Goal: Information Seeking & Learning: Learn about a topic

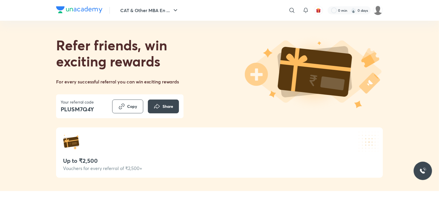
click at [170, 4] on div "CAT & Other MBA En ... ​ 0 min 0 days" at bounding box center [219, 10] width 327 height 21
click at [164, 7] on button "CAT & Other MBA En ..." at bounding box center [150, 11] width 66 height 12
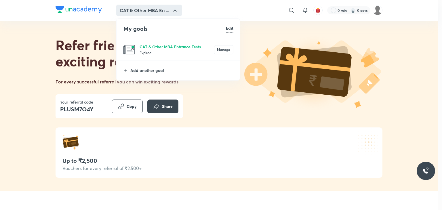
click at [161, 48] on p "CAT & Other MBA Entrance Tests" at bounding box center [176, 47] width 74 height 6
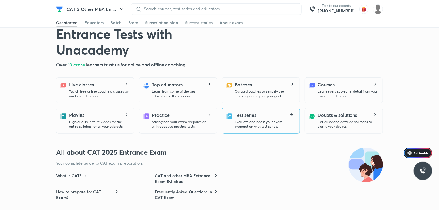
scroll to position [144, 0]
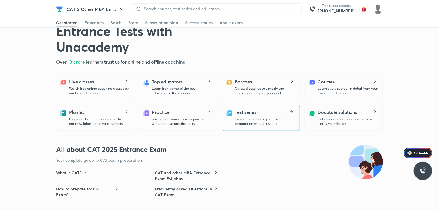
click at [266, 116] on div "Test series Evaluate and boost your exam preparation with test series." at bounding box center [265, 117] width 60 height 17
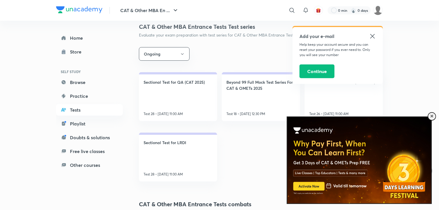
click at [370, 38] on icon at bounding box center [372, 36] width 7 height 7
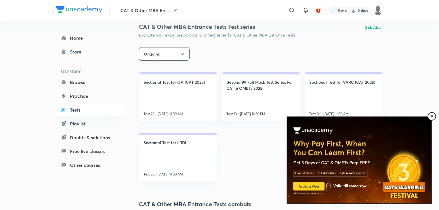
click at [181, 58] on button "Ongoing" at bounding box center [164, 54] width 51 height 14
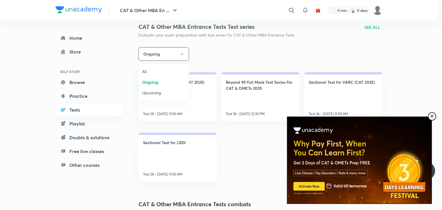
click at [151, 70] on span "All" at bounding box center [163, 71] width 43 height 6
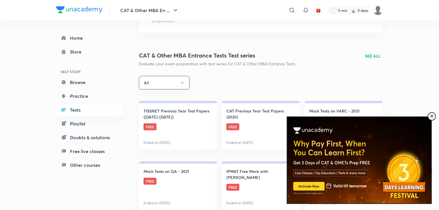
drag, startPoint x: 433, startPoint y: 115, endPoint x: 430, endPoint y: 112, distance: 4.7
click at [433, 115] on div at bounding box center [431, 116] width 8 height 8
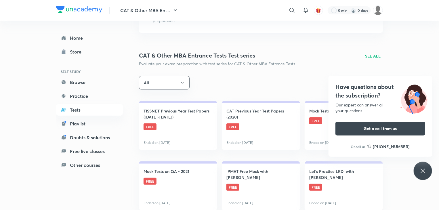
click at [422, 179] on div "Have questions about the subscription? Our expert can answer all your questions…" at bounding box center [423, 171] width 18 height 18
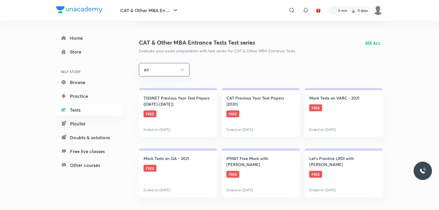
scroll to position [58, 0]
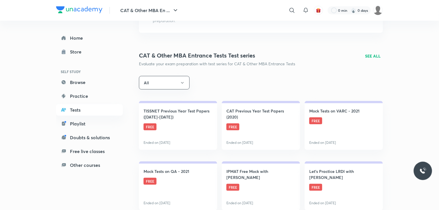
click at [373, 54] on p "SEE ALL" at bounding box center [373, 56] width 16 height 6
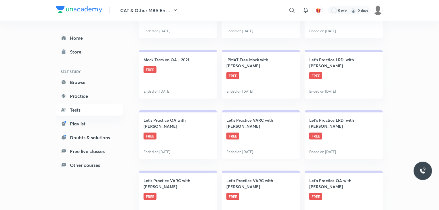
scroll to position [173, 0]
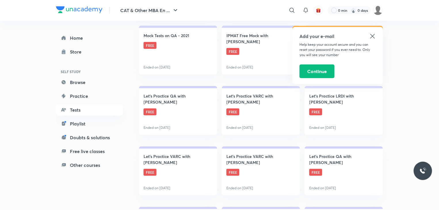
click at [370, 36] on icon at bounding box center [372, 36] width 7 height 7
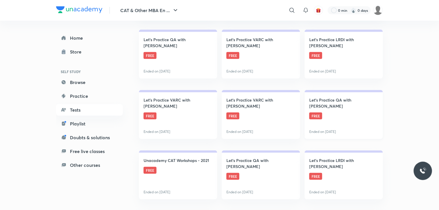
scroll to position [230, 0]
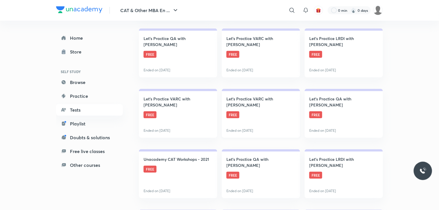
click at [271, 107] on h4 "Let's Practice VARC with [PERSON_NAME]" at bounding box center [260, 102] width 69 height 12
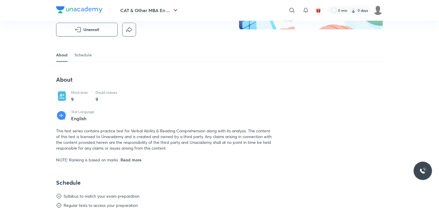
scroll to position [115, 0]
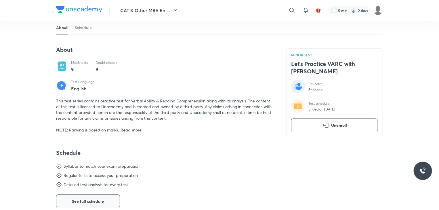
click at [85, 203] on span "See full schedule" at bounding box center [88, 201] width 32 height 6
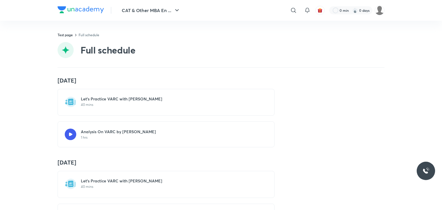
click at [155, 104] on p "40 mins" at bounding box center [169, 104] width 177 height 5
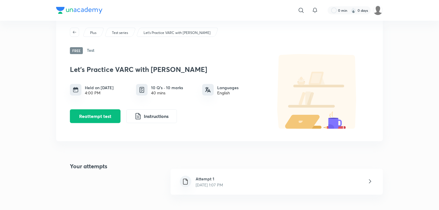
scroll to position [29, 0]
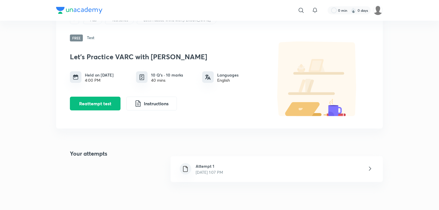
click at [292, 166] on div "Attempt 1 [DATE] 1:07 PM" at bounding box center [277, 169] width 212 height 26
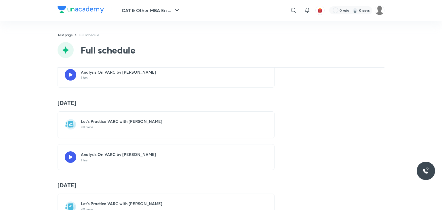
scroll to position [58, 0]
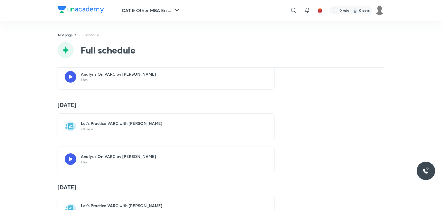
click at [110, 127] on p "40 mins" at bounding box center [169, 129] width 177 height 5
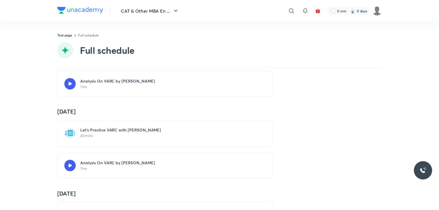
scroll to position [86, 0]
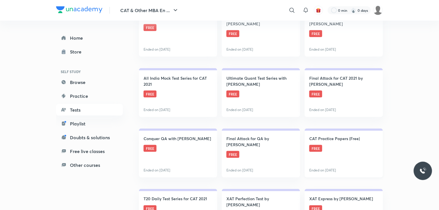
scroll to position [403, 0]
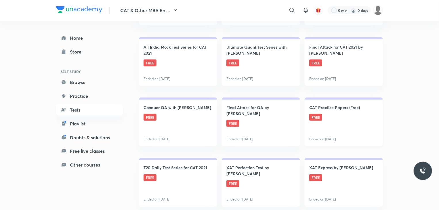
click at [325, 114] on link "CAT Practice Papers (Free) FREE Ended on [DATE]" at bounding box center [344, 121] width 78 height 49
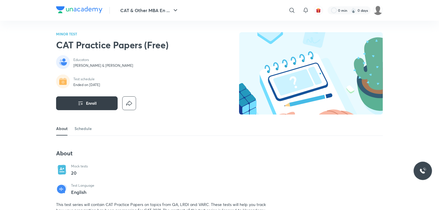
click at [82, 102] on icon "button" at bounding box center [80, 103] width 7 height 7
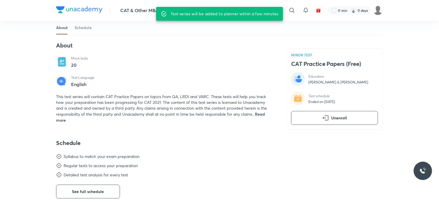
scroll to position [144, 0]
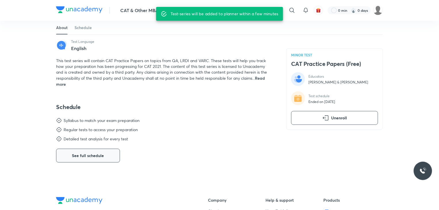
click at [100, 156] on span "See full schedule" at bounding box center [88, 156] width 32 height 6
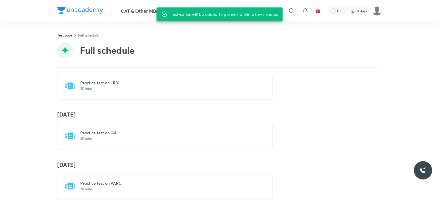
scroll to position [58, 0]
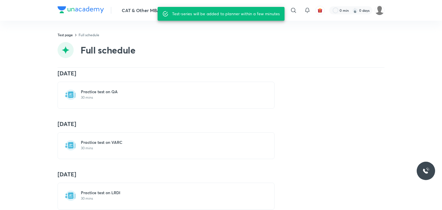
click at [151, 148] on p "30 mins" at bounding box center [169, 148] width 177 height 5
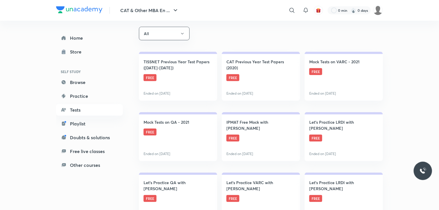
scroll to position [86, 0]
click at [257, 80] on link "CAT Previous Year Test Papers (2020) FREE Ended on [DATE]" at bounding box center [261, 75] width 78 height 49
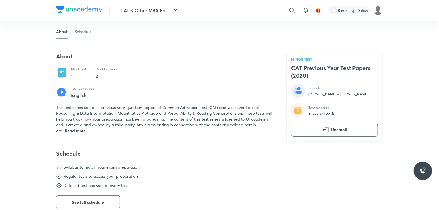
scroll to position [144, 0]
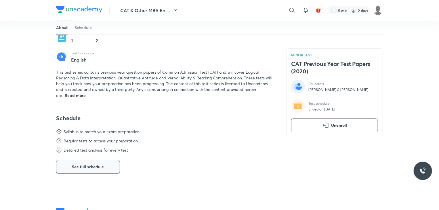
click at [100, 164] on span "See full schedule" at bounding box center [88, 167] width 32 height 6
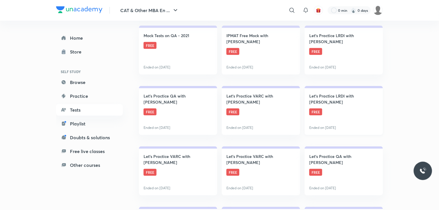
scroll to position [201, 0]
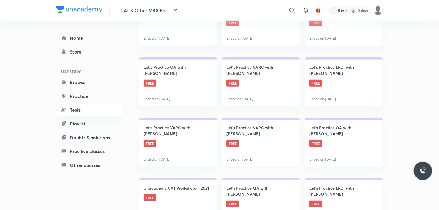
click at [275, 140] on link "Let's Practice VARC with [PERSON_NAME] FREE Ended on [DATE]" at bounding box center [261, 142] width 78 height 49
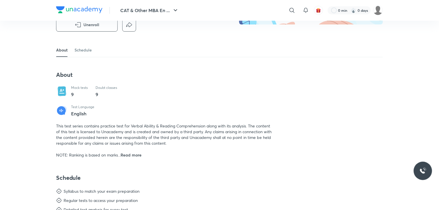
scroll to position [115, 0]
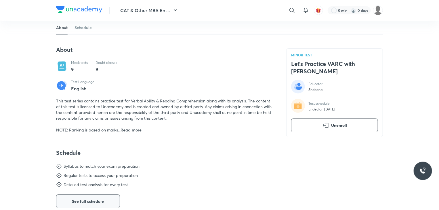
click at [100, 202] on span "See full schedule" at bounding box center [88, 201] width 32 height 6
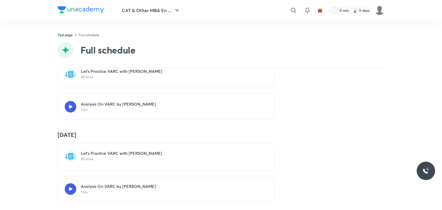
scroll to position [58, 0]
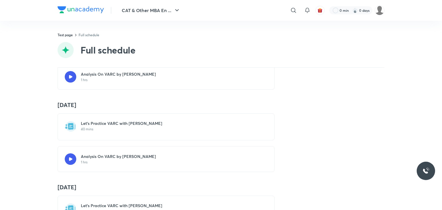
click at [137, 136] on div "Let's Practice VARC with [PERSON_NAME] 40 mins" at bounding box center [166, 126] width 217 height 27
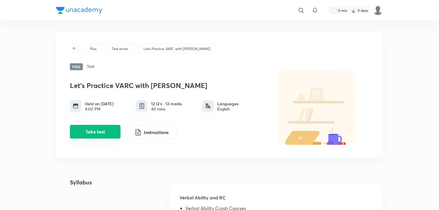
click at [104, 131] on button "Take test" at bounding box center [95, 132] width 51 height 14
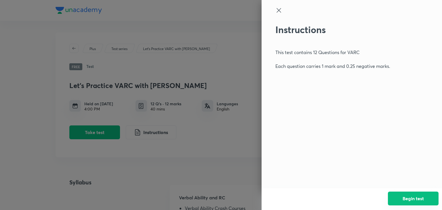
click at [402, 196] on button "Begin test" at bounding box center [413, 199] width 51 height 14
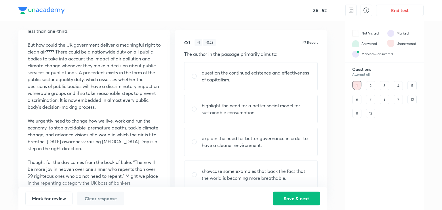
click at [236, 143] on p "explain the need for better governance in order to have a cleaner environment." at bounding box center [256, 142] width 109 height 14
radio input "true"
click at [288, 192] on button "Save & next" at bounding box center [296, 198] width 47 height 14
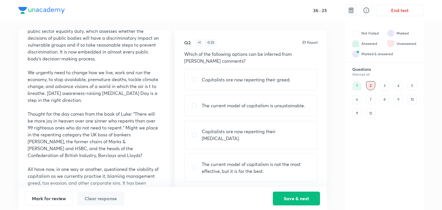
scroll to position [259, 0]
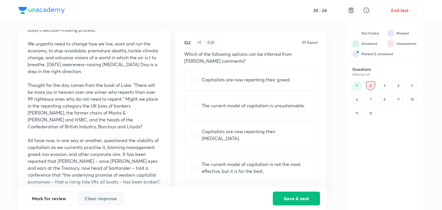
click at [201, 106] on input "radio" at bounding box center [196, 106] width 10 height 6
radio input "true"
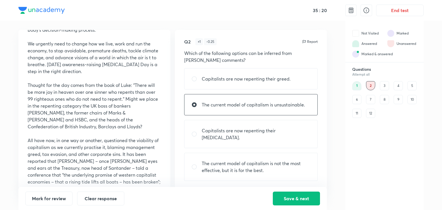
scroll to position [0, 0]
click at [291, 201] on button "Save & next" at bounding box center [296, 198] width 47 height 14
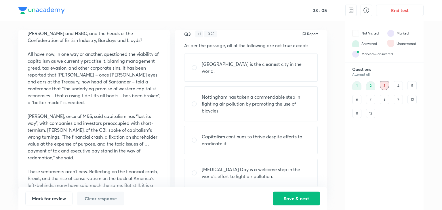
scroll to position [354, 0]
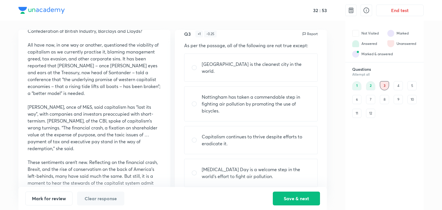
click at [230, 166] on p "[MEDICAL_DATA] Day is a welcome step in the world’s effort to fight air polluti…" at bounding box center [256, 173] width 109 height 14
radio input "true"
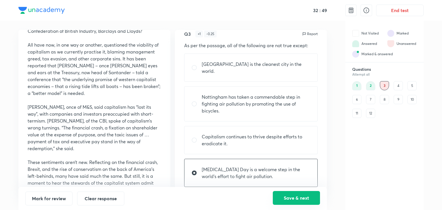
click at [293, 195] on button "Save & next" at bounding box center [296, 198] width 47 height 14
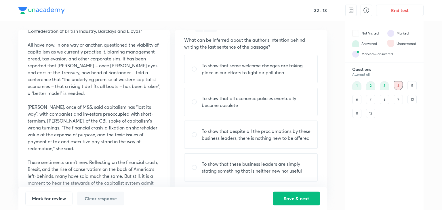
scroll to position [16, 0]
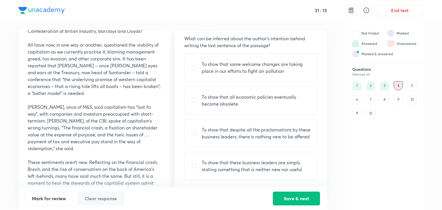
click at [251, 168] on p "To show that these business leaders are simply stating something that is neithe…" at bounding box center [256, 166] width 109 height 14
radio input "true"
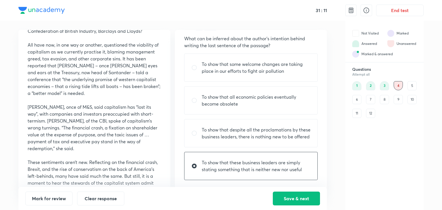
click at [387, 84] on div "3" at bounding box center [384, 85] width 9 height 9
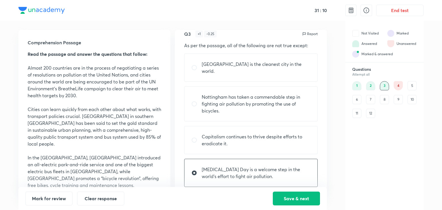
click at [397, 85] on div "4" at bounding box center [397, 85] width 9 height 9
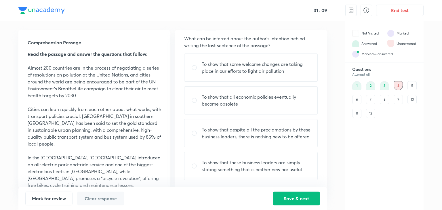
click at [385, 86] on div "3" at bounding box center [384, 85] width 9 height 9
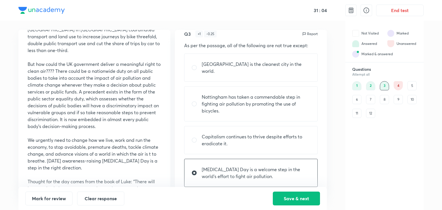
scroll to position [173, 0]
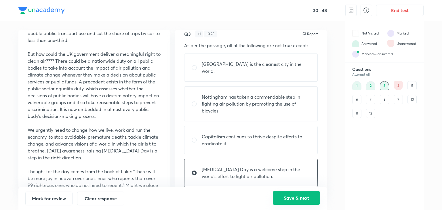
click at [297, 198] on button "Save & next" at bounding box center [296, 198] width 47 height 14
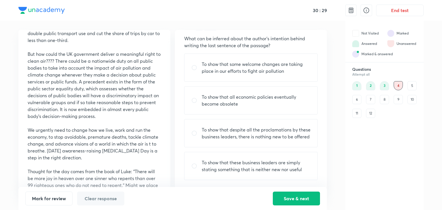
click at [251, 159] on p "To show that these business leaders are simply stating something that is neithe…" at bounding box center [256, 166] width 109 height 14
radio input "true"
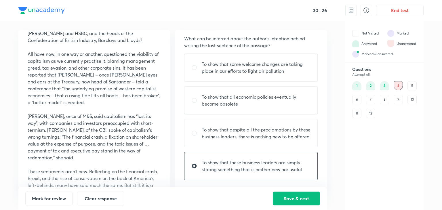
scroll to position [354, 0]
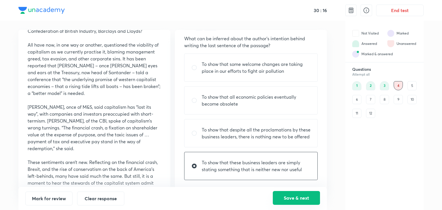
click at [285, 202] on button "Save & next" at bounding box center [296, 198] width 47 height 14
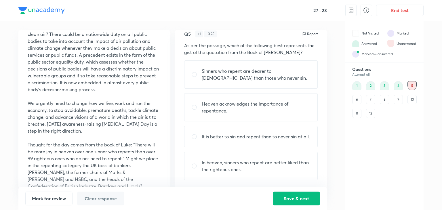
scroll to position [230, 0]
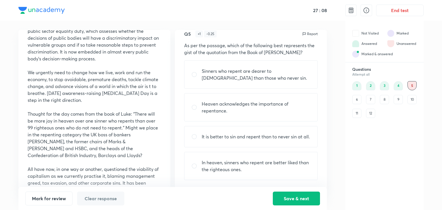
click at [252, 141] on div "It is better to sin and repent than to never sin at all." at bounding box center [250, 136] width 133 height 21
radio input "true"
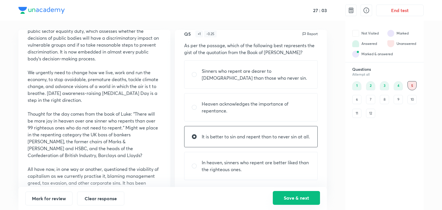
click at [301, 197] on button "Save & next" at bounding box center [296, 198] width 47 height 14
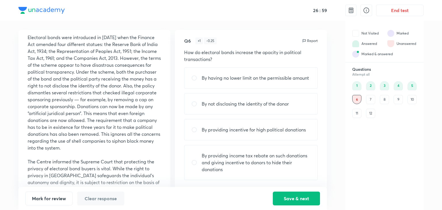
scroll to position [44, 0]
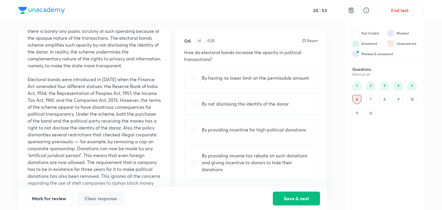
click at [369, 98] on div "7" at bounding box center [370, 99] width 9 height 9
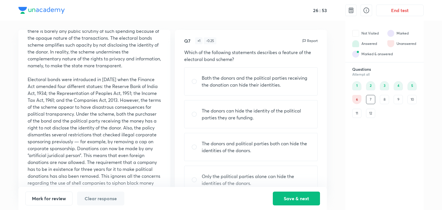
scroll to position [16, 0]
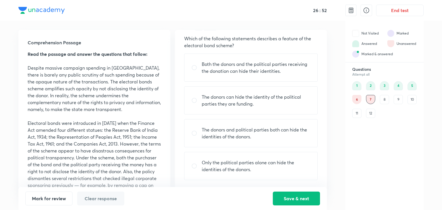
click at [389, 100] on div "1 2 3 4 5 6 7 8 9 10 11 12" at bounding box center [384, 99] width 64 height 37
click at [388, 100] on div "8" at bounding box center [384, 99] width 9 height 9
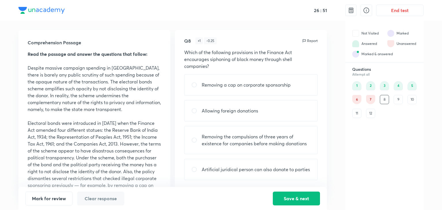
click at [397, 99] on div "9" at bounding box center [397, 99] width 9 height 9
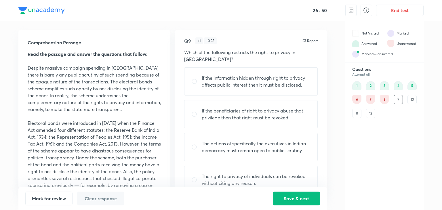
scroll to position [9, 0]
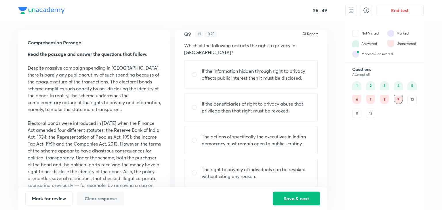
click at [410, 98] on div "10" at bounding box center [411, 99] width 9 height 9
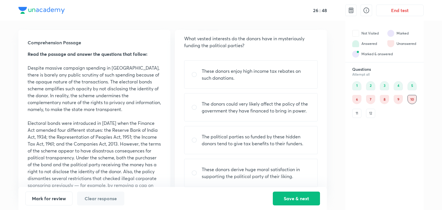
click at [360, 113] on div "11" at bounding box center [356, 113] width 9 height 9
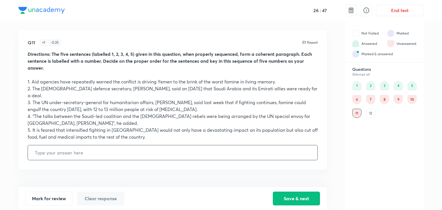
click at [369, 114] on div "12" at bounding box center [370, 113] width 9 height 9
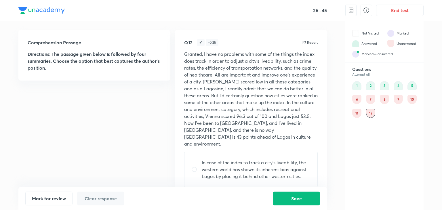
click at [358, 114] on div "11" at bounding box center [356, 113] width 9 height 9
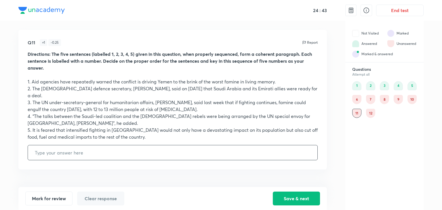
click at [369, 114] on div "12" at bounding box center [370, 113] width 9 height 9
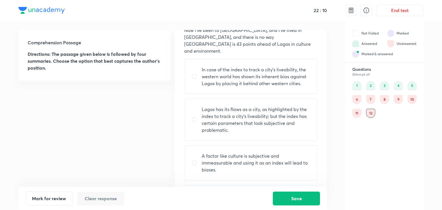
scroll to position [83, 0]
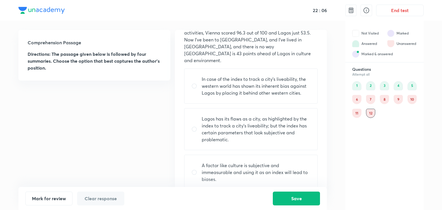
click at [228, 119] on p "Lagos has its flaws as a city, as highlighted by the index to track a city’s li…" at bounding box center [256, 129] width 109 height 28
click at [228, 120] on p "Lagos has its flaws as a city, as highlighted by the index to track a city’s li…" at bounding box center [256, 129] width 109 height 28
click at [229, 123] on p "Lagos has its flaws as a city, as highlighted by the index to track a city’s li…" at bounding box center [256, 129] width 109 height 28
radio input "true"
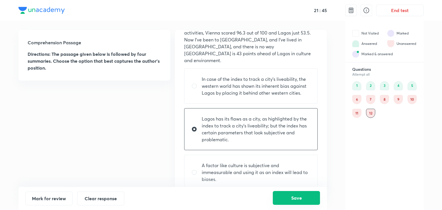
click at [297, 204] on button "Save" at bounding box center [296, 198] width 47 height 14
drag, startPoint x: 305, startPoint y: 201, endPoint x: 304, endPoint y: 196, distance: 5.2
click at [305, 201] on button "Save" at bounding box center [296, 198] width 47 height 14
click at [355, 112] on div "11" at bounding box center [356, 113] width 9 height 9
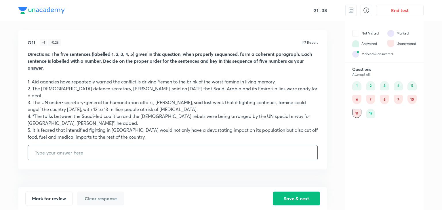
click at [355, 102] on div "6" at bounding box center [356, 99] width 9 height 9
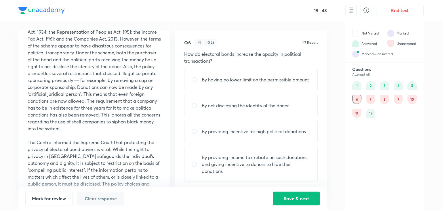
scroll to position [115, 0]
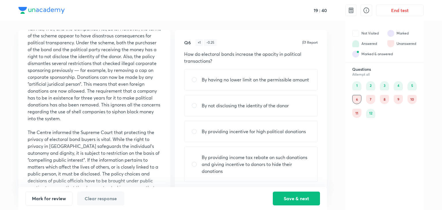
click at [228, 102] on p "By not disclosing the identity of the donor" at bounding box center [245, 105] width 87 height 7
radio input "true"
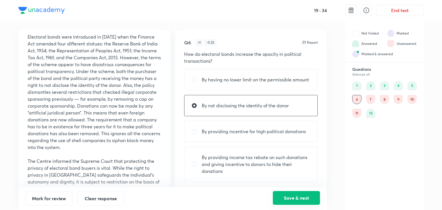
drag, startPoint x: 283, startPoint y: 203, endPoint x: 282, endPoint y: 199, distance: 4.7
click at [284, 203] on button "Save & next" at bounding box center [296, 198] width 47 height 14
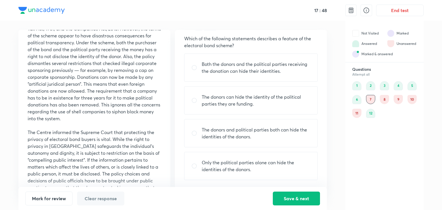
scroll to position [144, 0]
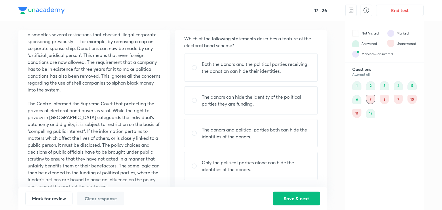
drag, startPoint x: 193, startPoint y: 70, endPoint x: 205, endPoint y: 69, distance: 12.2
click at [193, 70] on div "Both the donors and the political parties receiving the donation can hide their…" at bounding box center [250, 67] width 133 height 28
radio input "true"
click at [356, 100] on div "6" at bounding box center [356, 99] width 9 height 9
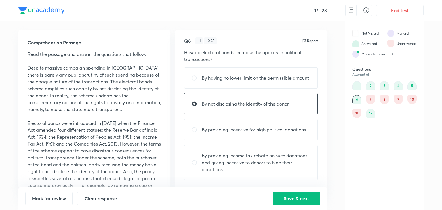
click at [369, 98] on div "7" at bounding box center [370, 99] width 9 height 9
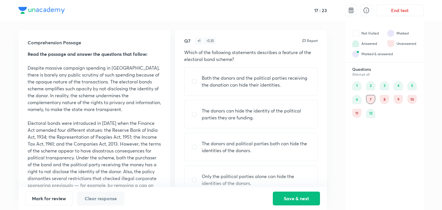
scroll to position [16, 0]
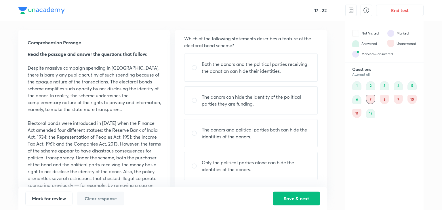
click at [250, 75] on div "Both the donors and the political parties receiving the donation can hide their…" at bounding box center [250, 67] width 133 height 28
radio input "true"
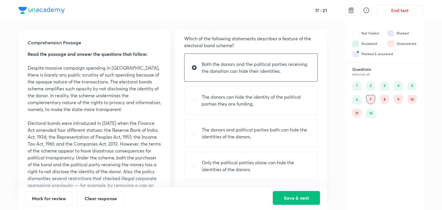
click at [299, 202] on button "Save & next" at bounding box center [296, 198] width 47 height 14
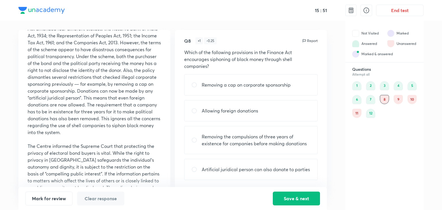
scroll to position [72, 0]
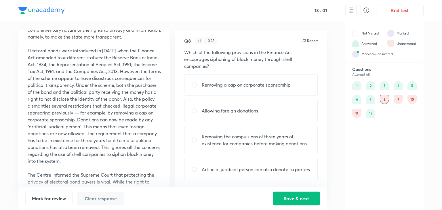
click at [224, 148] on div "Removing the compulsions of three years of existence for companies before makin…" at bounding box center [250, 140] width 133 height 28
radio input "true"
click at [368, 102] on div "7" at bounding box center [370, 99] width 9 height 9
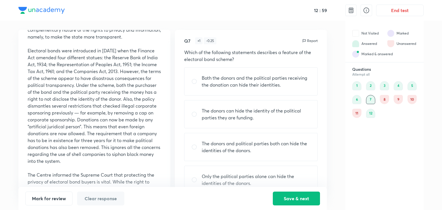
radio input "true"
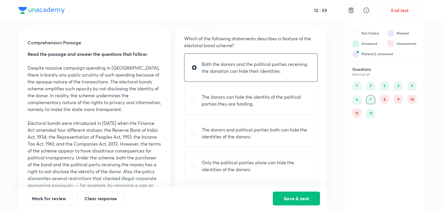
click at [384, 98] on div "8" at bounding box center [384, 99] width 9 height 9
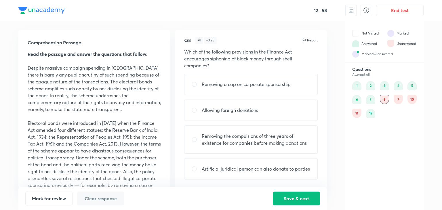
scroll to position [2, 0]
click at [251, 137] on p "Removing the compulsions of three years of existence for companies before makin…" at bounding box center [256, 140] width 109 height 14
radio input "true"
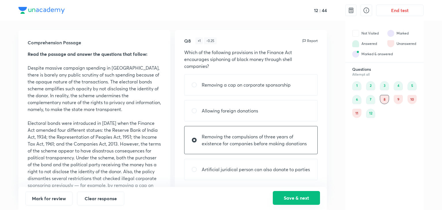
click at [291, 201] on button "Save & next" at bounding box center [296, 198] width 47 height 14
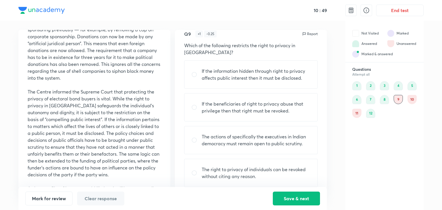
scroll to position [166, 0]
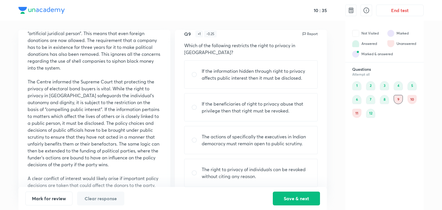
click at [234, 68] on p "If the information hidden through right to privacy affects public interest then…" at bounding box center [256, 75] width 109 height 14
radio input "true"
click at [385, 99] on div "8" at bounding box center [384, 99] width 9 height 9
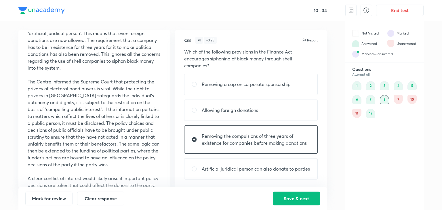
scroll to position [2, 0]
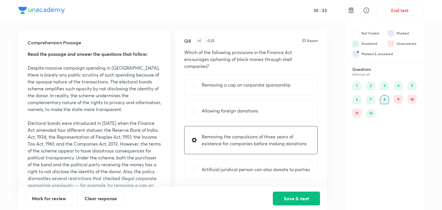
click at [397, 99] on div "9" at bounding box center [397, 99] width 9 height 9
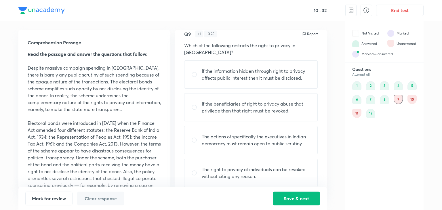
click at [227, 71] on p "If the information hidden through right to privacy affects public interest then…" at bounding box center [256, 75] width 109 height 14
radio input "true"
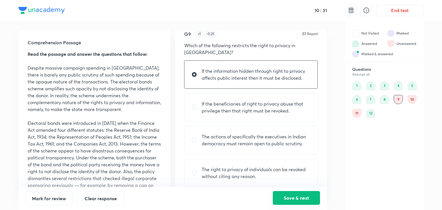
click at [291, 192] on button "Save & next" at bounding box center [296, 198] width 47 height 14
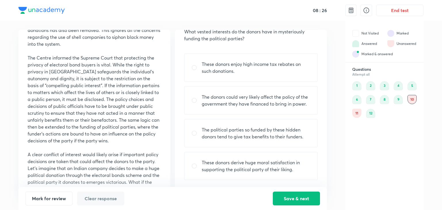
scroll to position [159, 0]
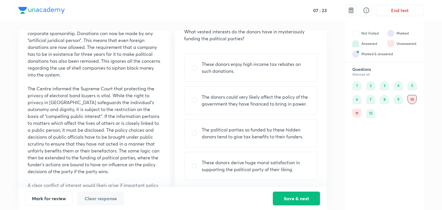
click at [209, 98] on p "The donors could very likely affect the policy of the government they have fina…" at bounding box center [256, 100] width 109 height 14
radio input "true"
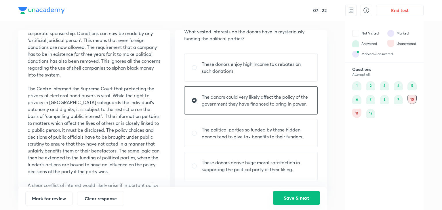
click at [311, 198] on button "Save & next" at bounding box center [296, 198] width 47 height 14
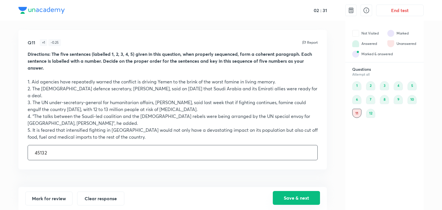
type input "45132"
click at [310, 196] on button "Save & next" at bounding box center [296, 198] width 47 height 14
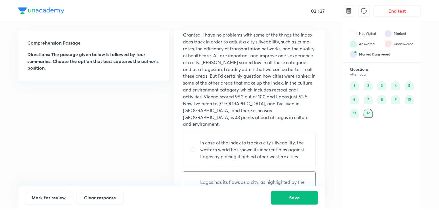
scroll to position [29, 0]
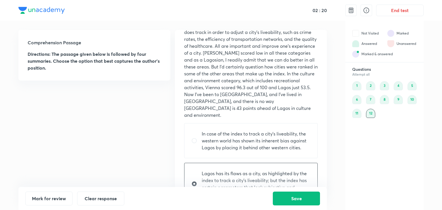
click at [355, 112] on div "11" at bounding box center [356, 113] width 9 height 9
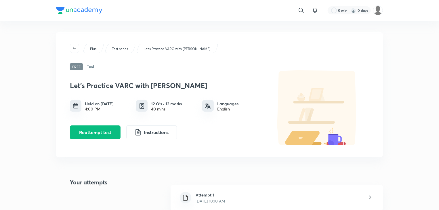
scroll to position [58, 0]
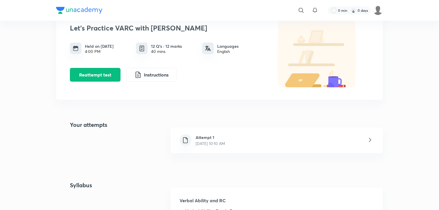
click at [265, 142] on div "Attempt 1 [DATE] 10:10 AM" at bounding box center [277, 140] width 212 height 26
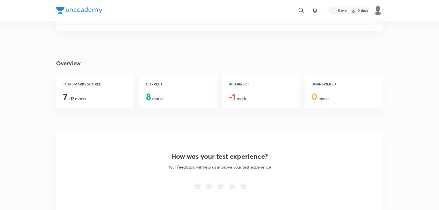
scroll to position [58, 0]
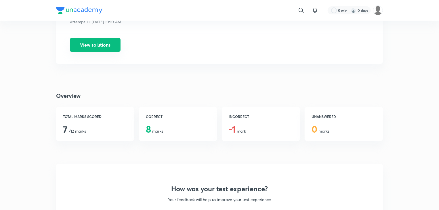
click at [93, 45] on button "View solutions" at bounding box center [95, 45] width 51 height 14
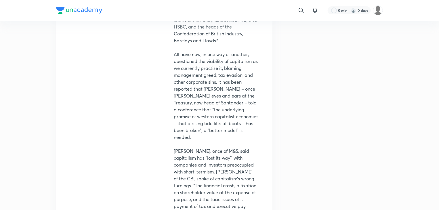
scroll to position [4343, 0]
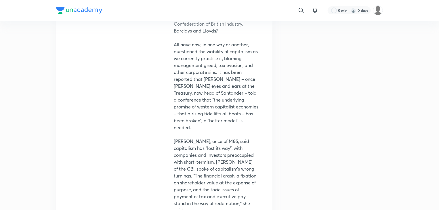
drag, startPoint x: 95, startPoint y: 144, endPoint x: 97, endPoint y: 141, distance: 3.2
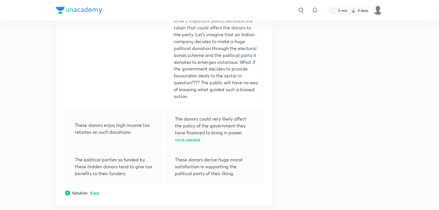
scroll to position [8197, 0]
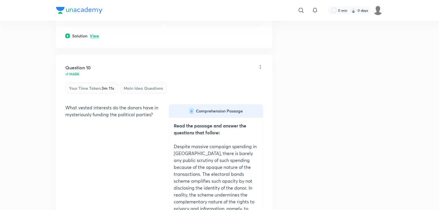
scroll to position [7579, 0]
